Goal: Task Accomplishment & Management: Manage account settings

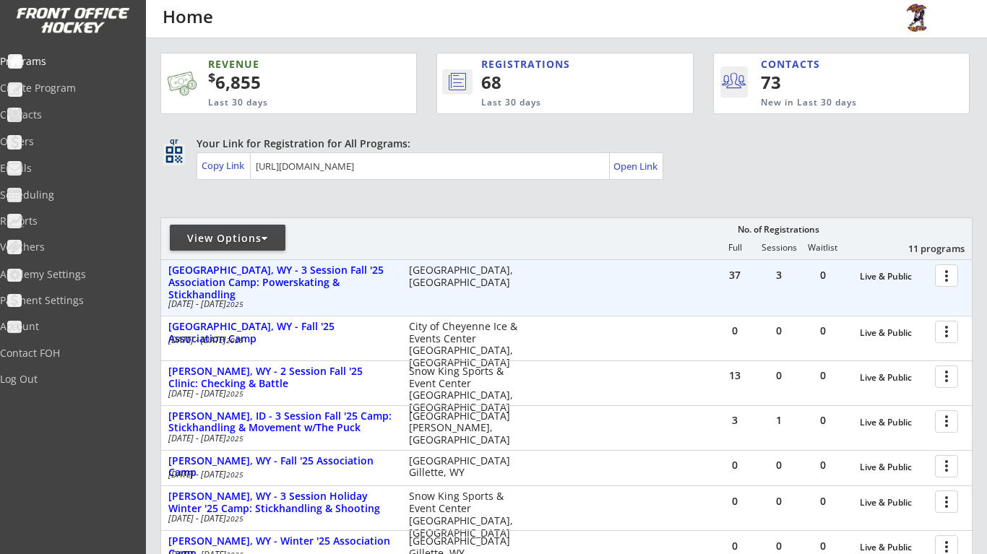
click at [952, 277] on div at bounding box center [949, 274] width 25 height 25
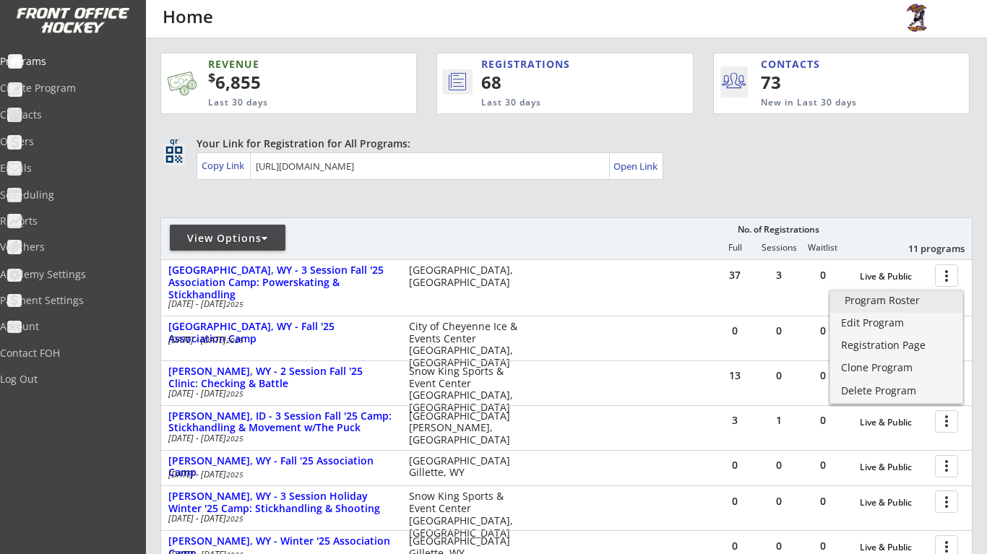
click at [940, 310] on link "Program Roster" at bounding box center [896, 302] width 132 height 22
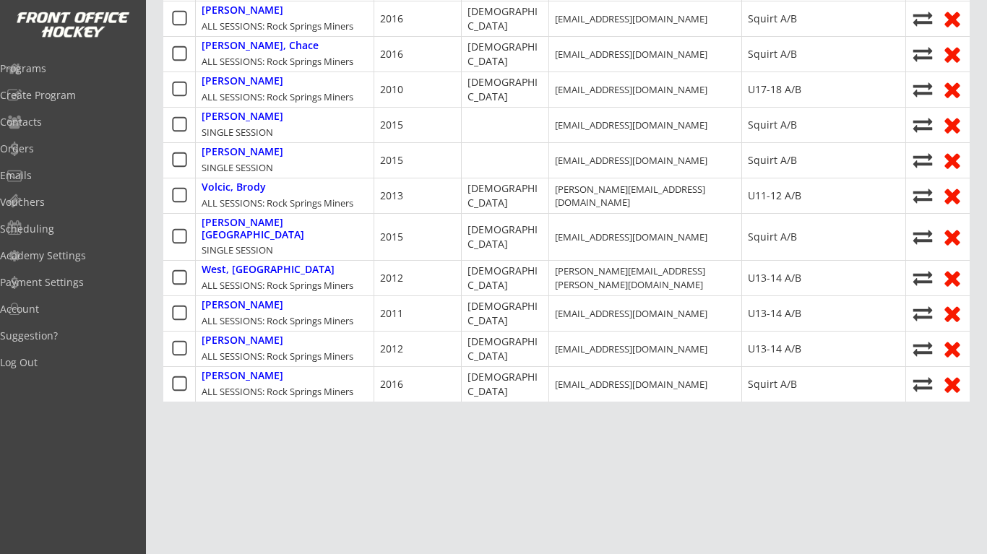
scroll to position [1386, 0]
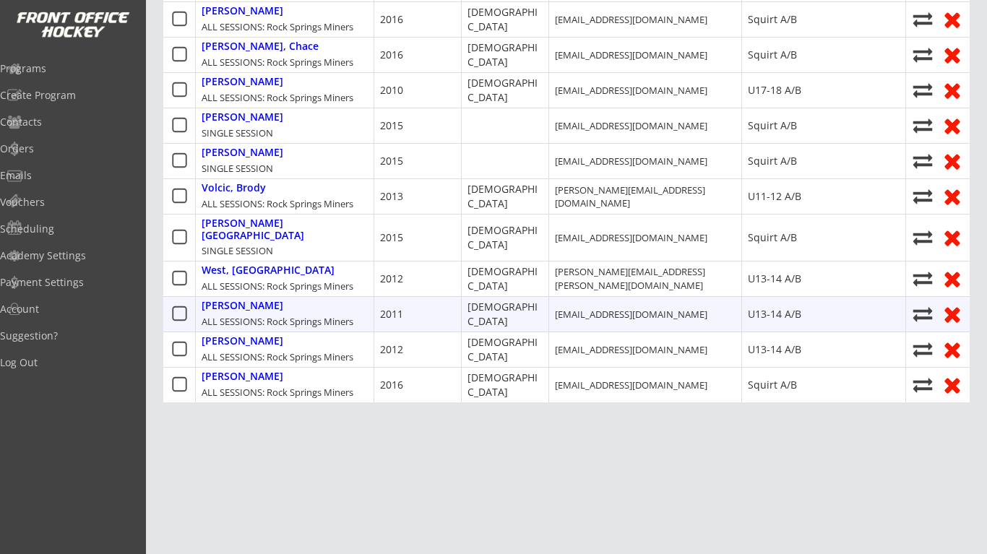
click at [947, 303] on icon at bounding box center [952, 314] width 23 height 22
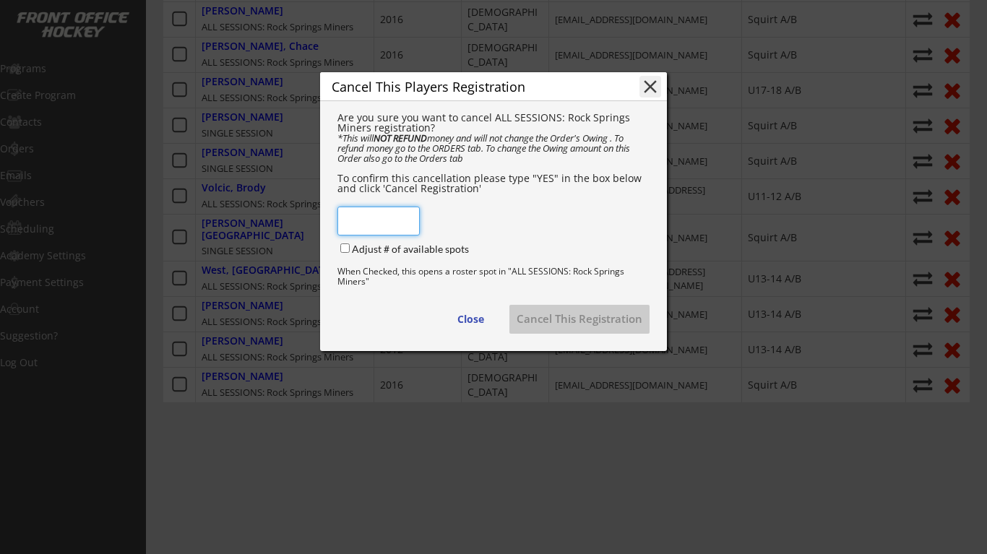
click at [379, 233] on input "input" at bounding box center [378, 221] width 82 height 29
type input "YES"
click at [346, 253] on input "Adjust # of available spots" at bounding box center [344, 248] width 9 height 9
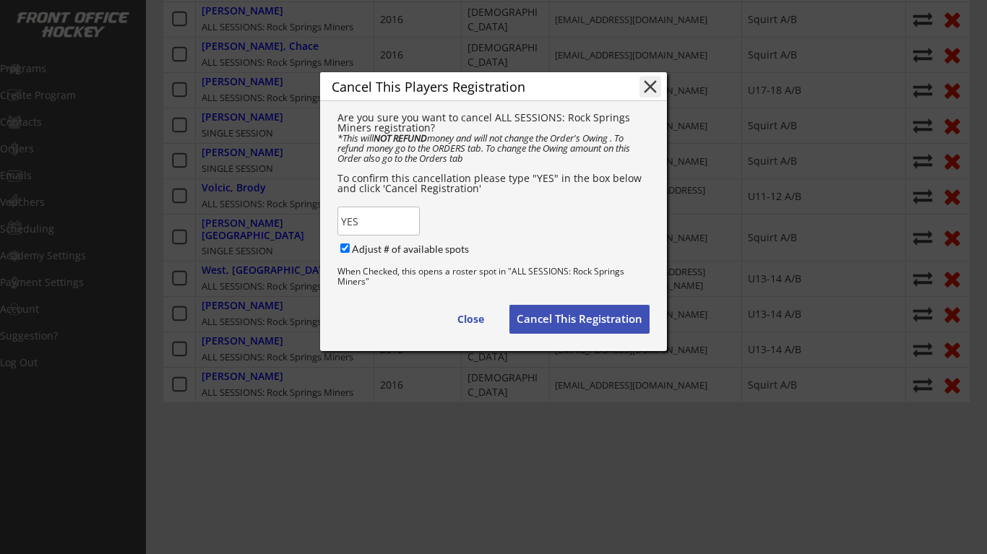
click at [345, 253] on input "Adjust # of available spots" at bounding box center [344, 248] width 9 height 9
click at [341, 253] on input "Adjust # of available spots" at bounding box center [344, 248] width 9 height 9
checkbox input "true"
click at [569, 327] on button "Cancel This Registration" at bounding box center [579, 319] width 140 height 29
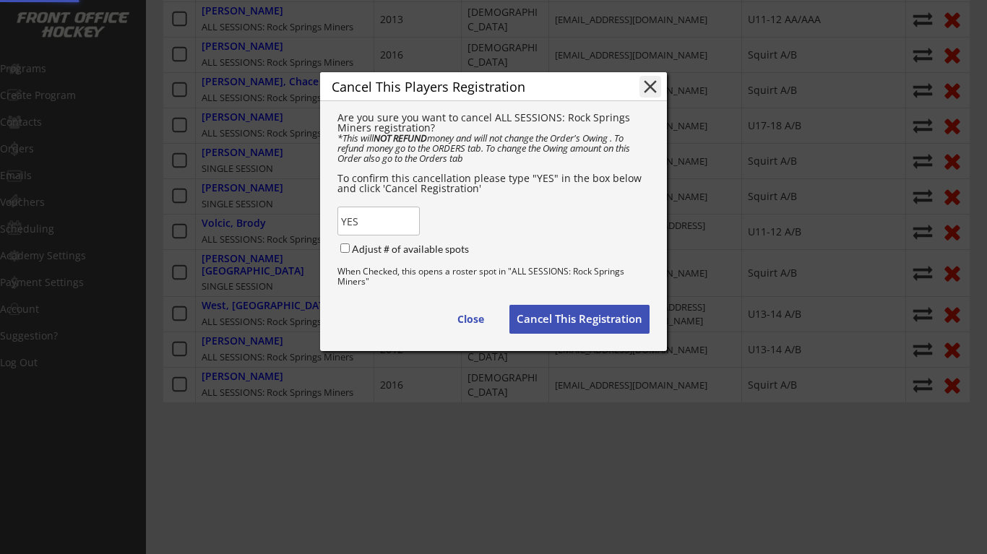
checkbox input "false"
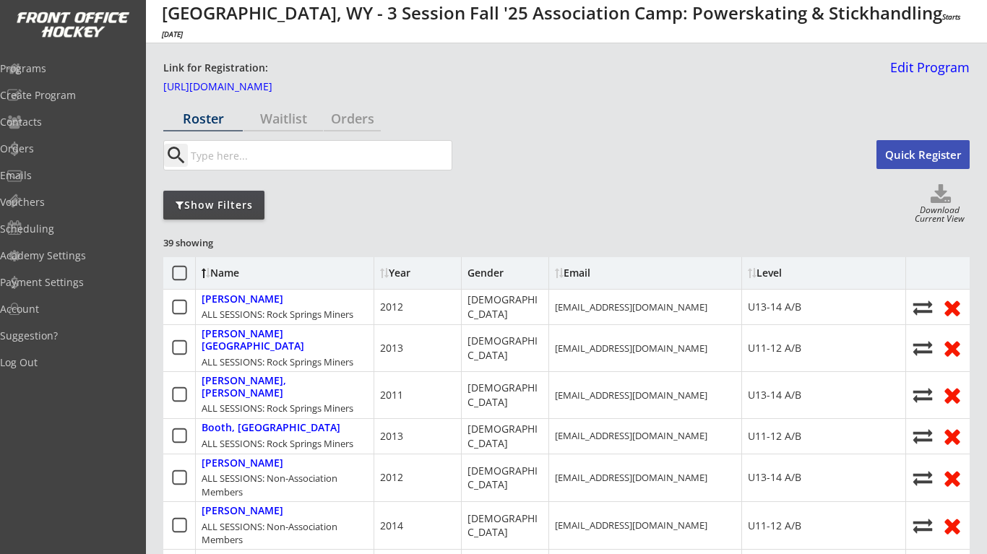
scroll to position [0, 0]
click at [209, 125] on div "Roster" at bounding box center [202, 118] width 79 height 13
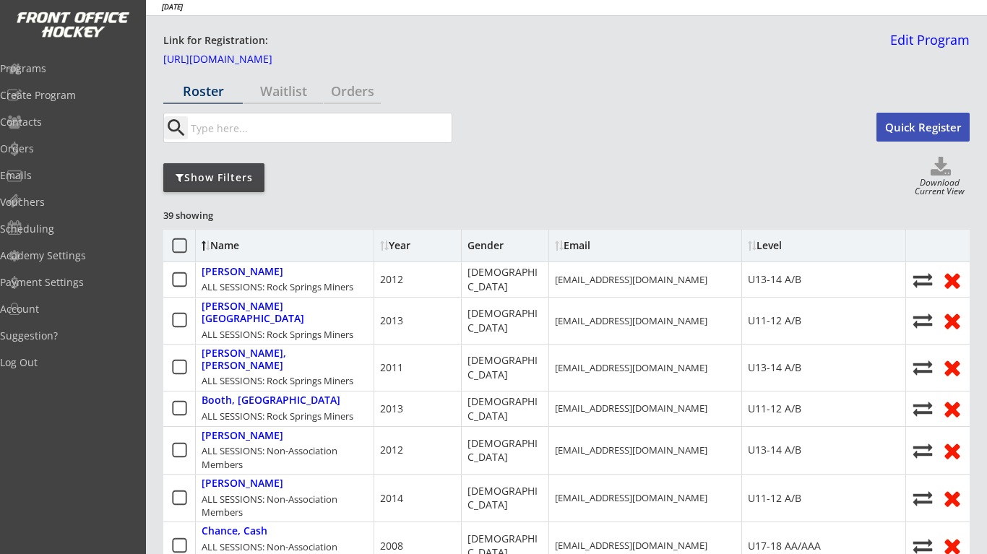
scroll to position [37, 0]
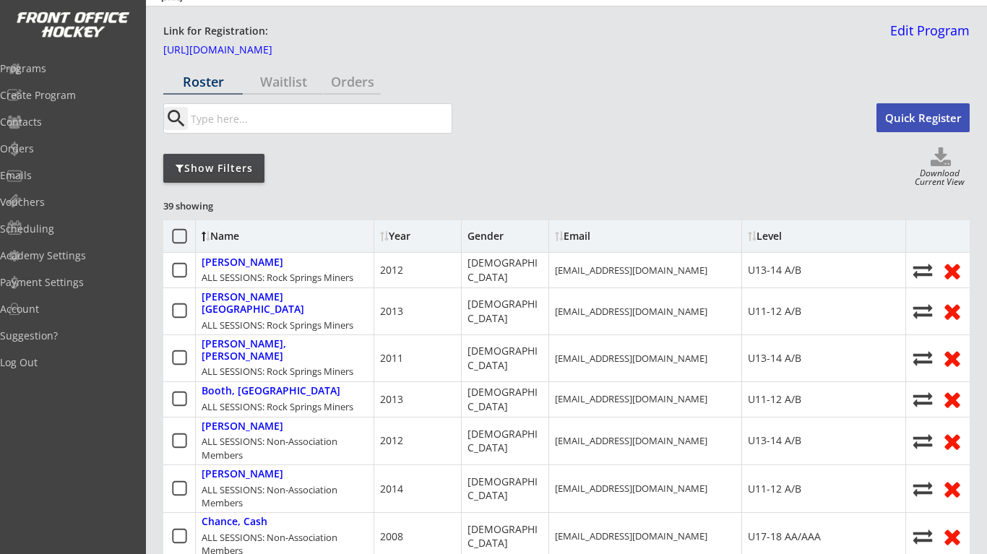
click at [178, 232] on icon at bounding box center [180, 237] width 18 height 18
click at [207, 47] on div at bounding box center [202, 42] width 9 height 9
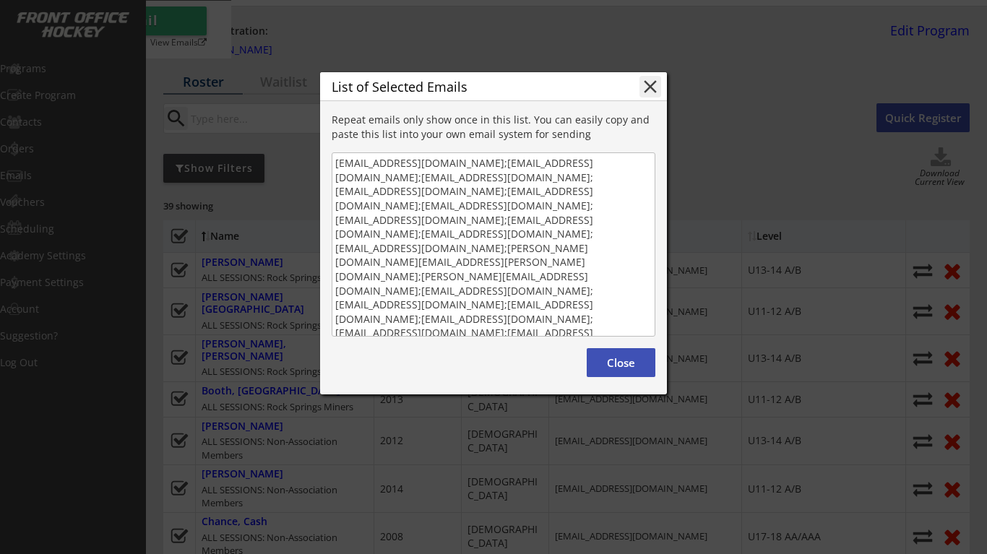
scroll to position [1, 0]
drag, startPoint x: 336, startPoint y: 164, endPoint x: 673, endPoint y: 395, distance: 408.1
click at [673, 395] on body "Rock Springs, WY - 3 Session Fall '25 Association Camp: Powerskating & Stickhan…" at bounding box center [493, 240] width 987 height 554
drag, startPoint x: 336, startPoint y: 160, endPoint x: 630, endPoint y: 335, distance: 342.2
click at [630, 335] on textarea "jerandnat@yahoo.com;tarnold@whislerchevy.com;kelly06civic@gmail.com;summary00@s…" at bounding box center [494, 244] width 324 height 184
